Goal: Information Seeking & Learning: Learn about a topic

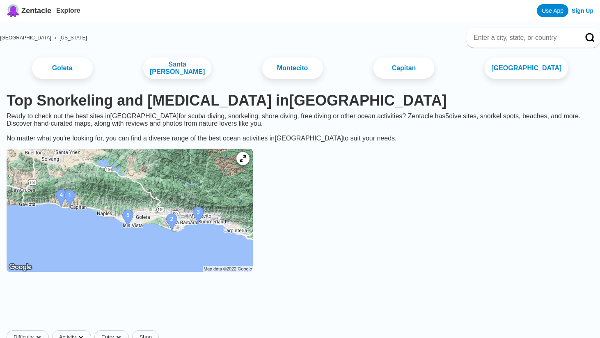
scroll to position [59, 0]
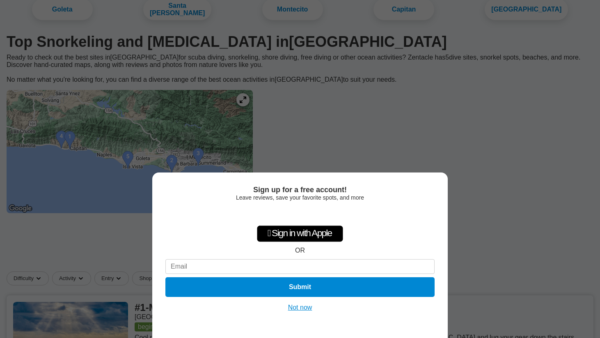
click at [293, 306] on button "Not now" at bounding box center [299, 307] width 29 height 8
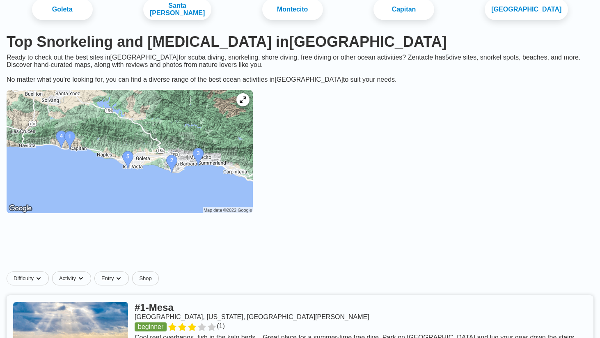
click at [96, 129] on img at bounding box center [130, 151] width 246 height 123
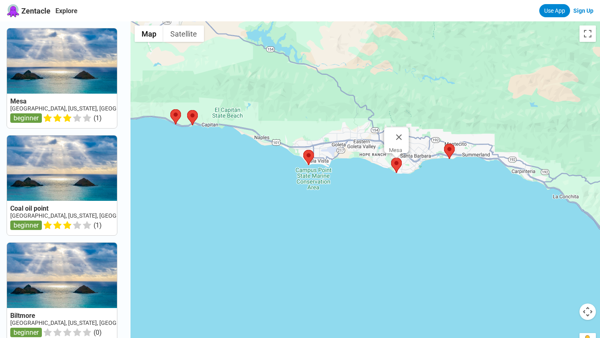
click at [391, 157] on area at bounding box center [391, 157] width 0 height 0
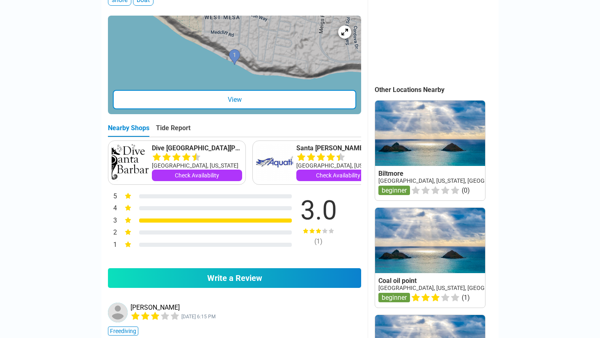
scroll to position [233, 0]
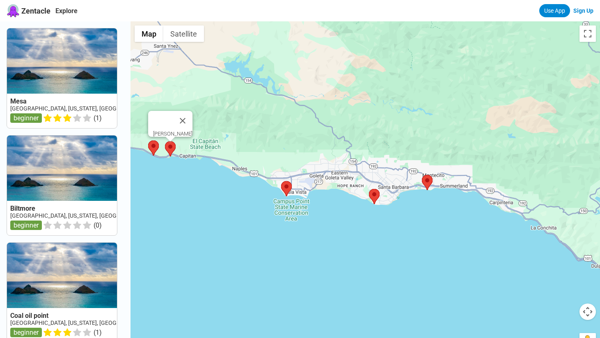
click at [165, 141] on area at bounding box center [165, 141] width 0 height 0
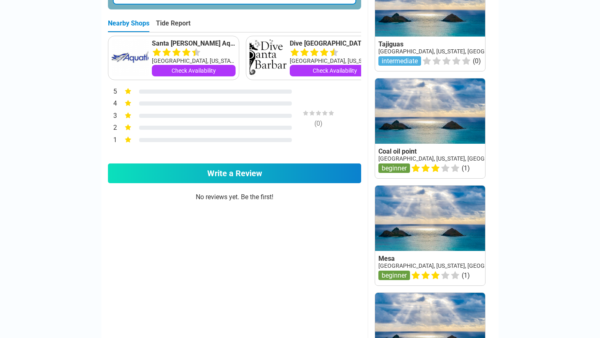
scroll to position [452, 0]
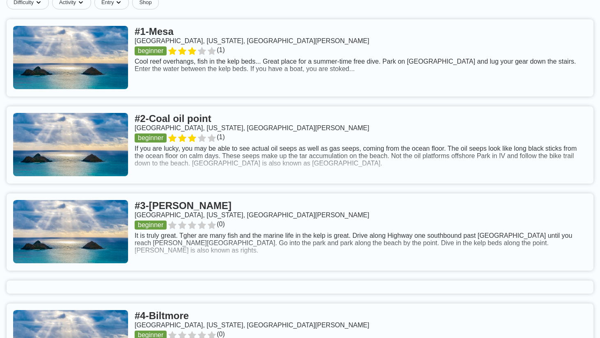
scroll to position [246, 0]
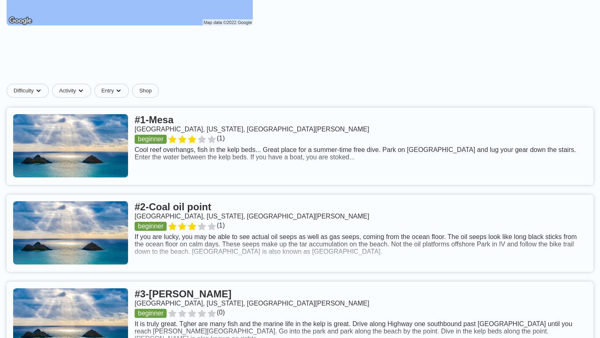
click at [222, 194] on link at bounding box center [300, 232] width 586 height 77
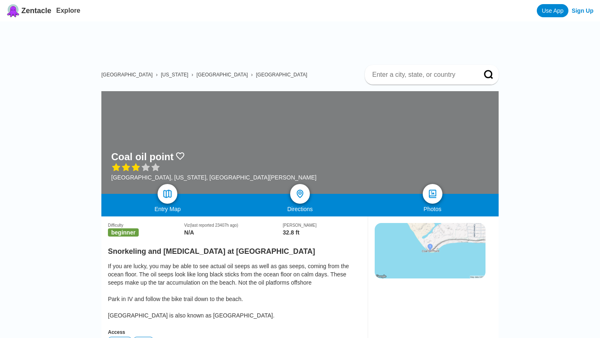
click at [239, 262] on div "If you are lucky, you may be able to see actual oil seeps as well as gas seeps,…" at bounding box center [234, 290] width 253 height 57
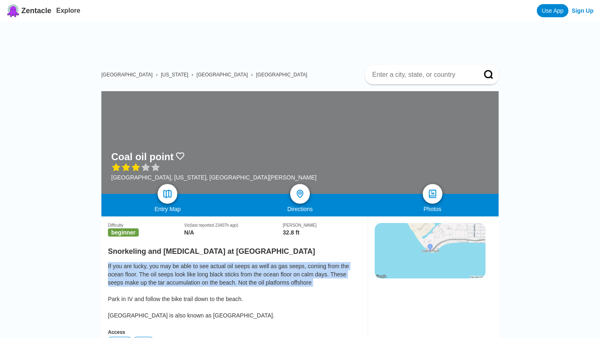
click at [239, 262] on div "If you are lucky, you may be able to see actual oil seeps as well as gas seeps,…" at bounding box center [234, 290] width 253 height 57
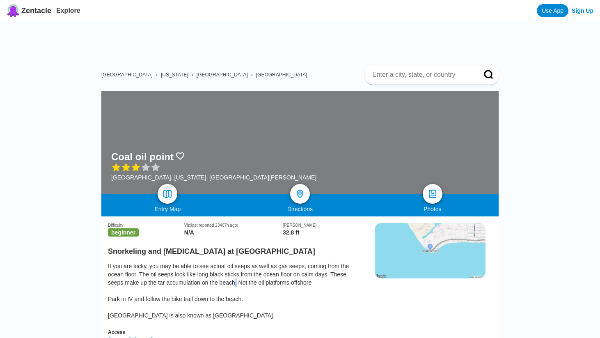
click at [239, 262] on div "If you are lucky, you may be able to see actual oil seeps as well as gas seeps,…" at bounding box center [234, 290] width 253 height 57
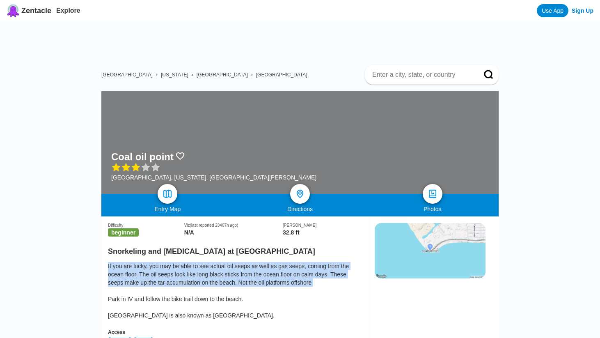
click at [239, 262] on div "If you are lucky, you may be able to see actual oil seeps as well as gas seeps,…" at bounding box center [234, 290] width 253 height 57
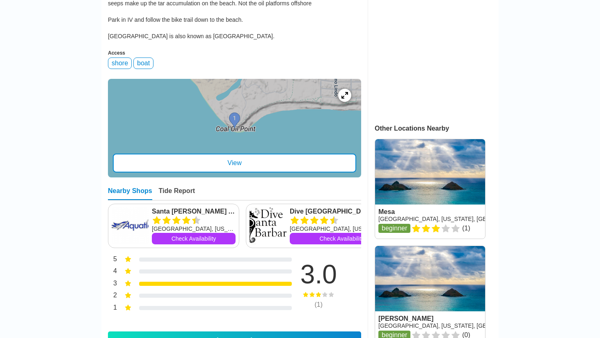
scroll to position [411, 0]
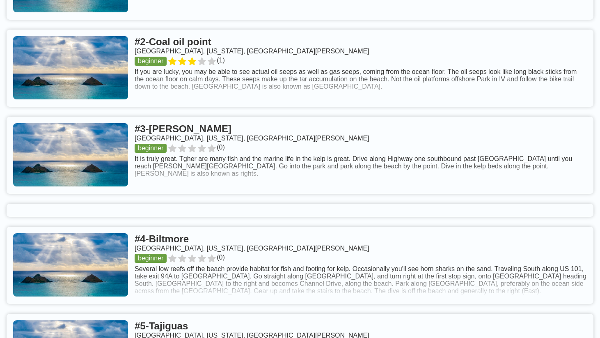
scroll to position [246, 0]
